Goal: Task Accomplishment & Management: Manage account settings

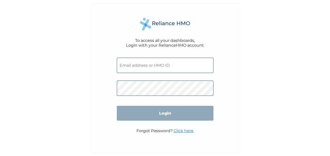
click at [144, 67] on input "text" at bounding box center [165, 65] width 97 height 15
type input "R"
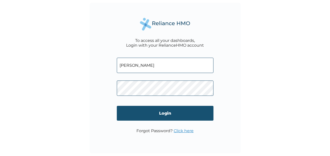
type input "[EMAIL_ADDRESS][DOMAIN_NAME]"
click at [135, 112] on input "Login" at bounding box center [165, 113] width 97 height 15
